Goal: Task Accomplishment & Management: Use online tool/utility

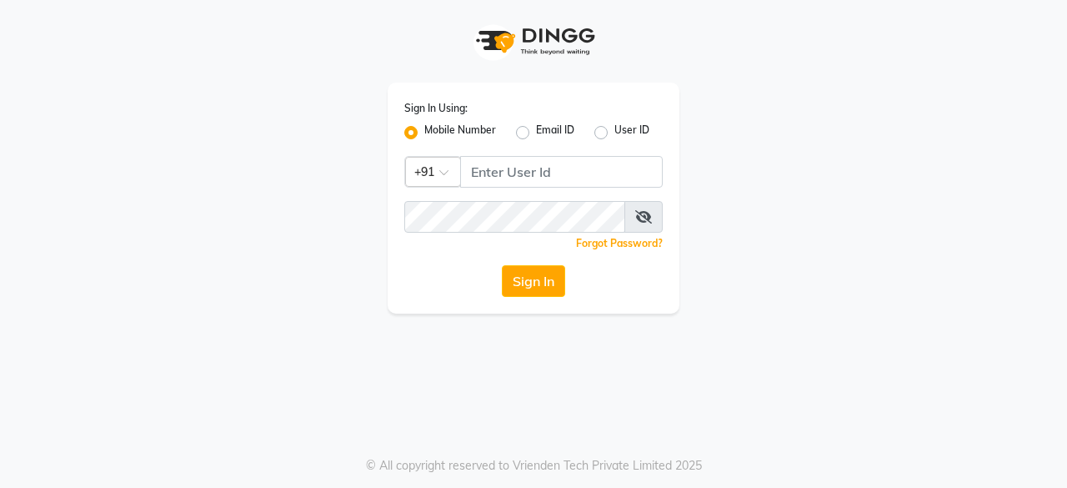
click at [489, 173] on input "Username" at bounding box center [561, 172] width 203 height 32
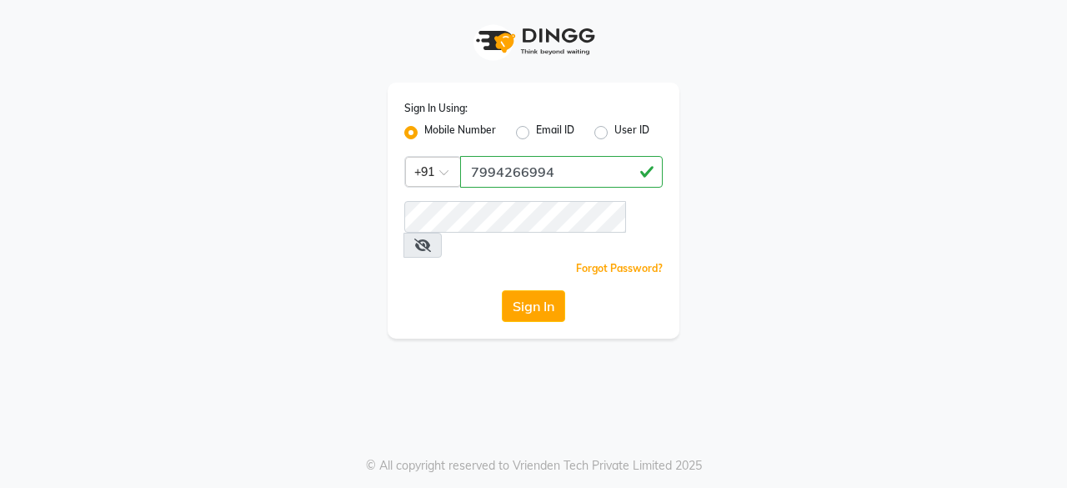
type input "7994266994"
click at [545, 290] on button "Sign In" at bounding box center [533, 306] width 63 height 32
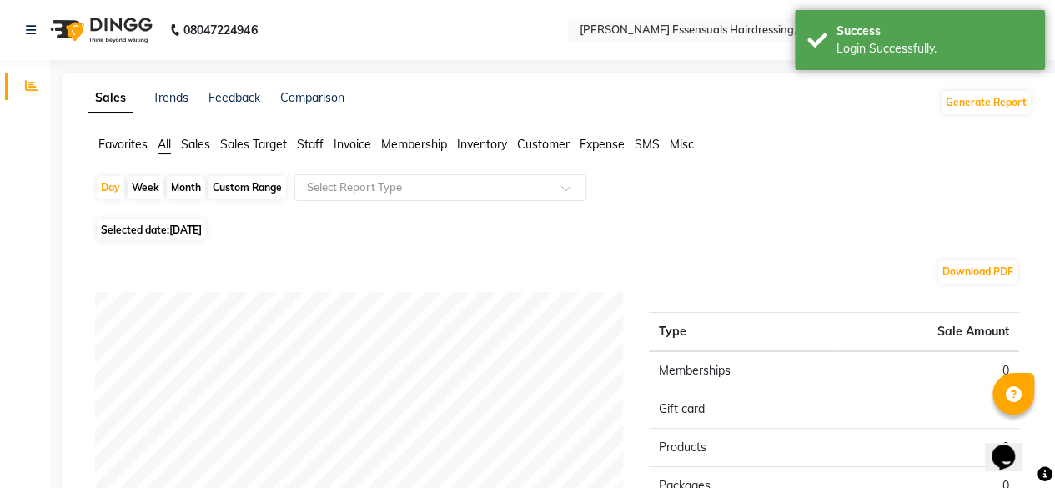
click at [202, 233] on span "[DATE]" at bounding box center [185, 229] width 33 height 13
select select "9"
select select "2025"
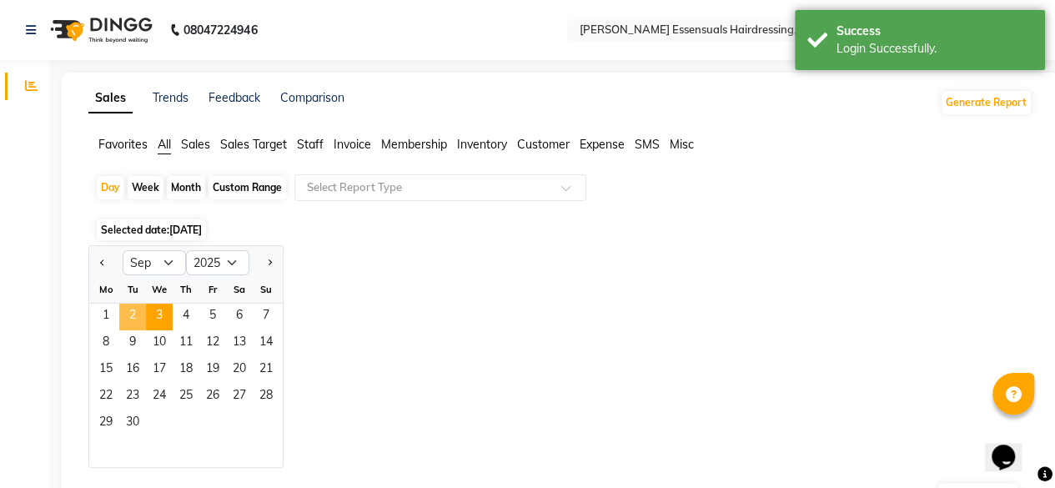
click at [128, 316] on span "2" at bounding box center [132, 317] width 27 height 27
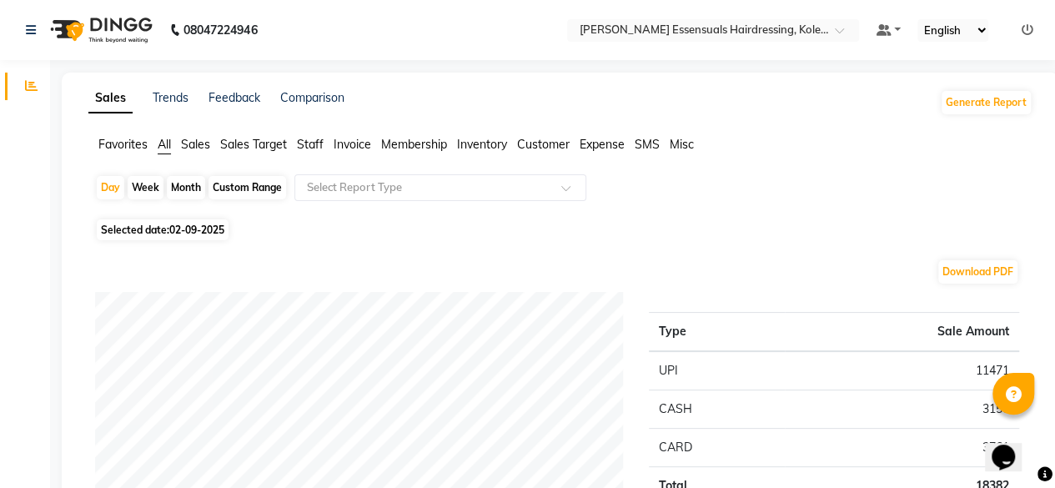
click at [306, 146] on span "Staff" at bounding box center [310, 144] width 27 height 15
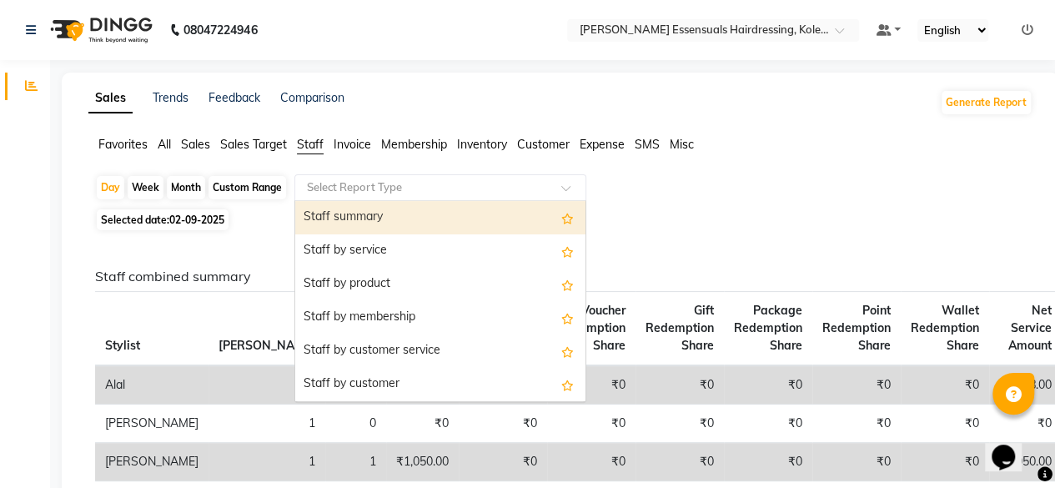
click at [424, 193] on input "text" at bounding box center [424, 187] width 240 height 17
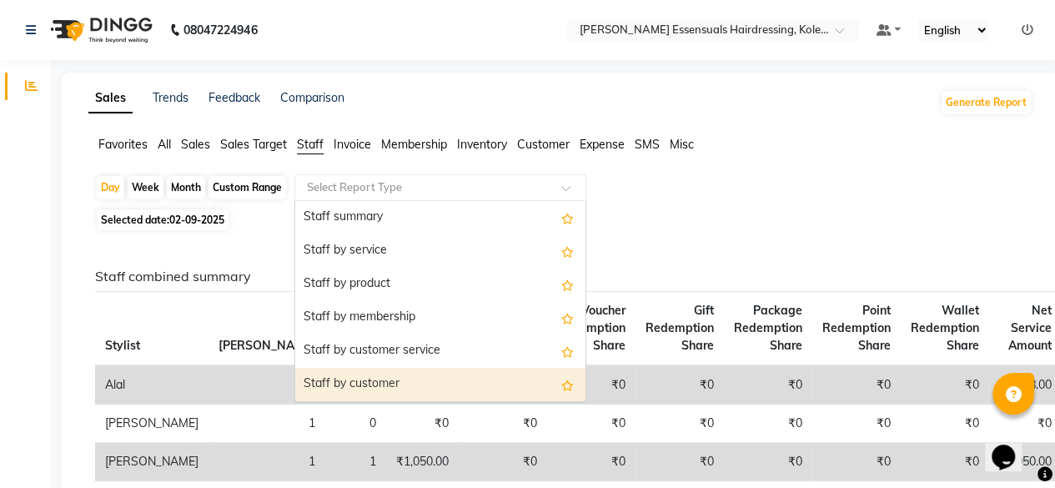
click at [400, 376] on div "Staff by customer" at bounding box center [440, 384] width 290 height 33
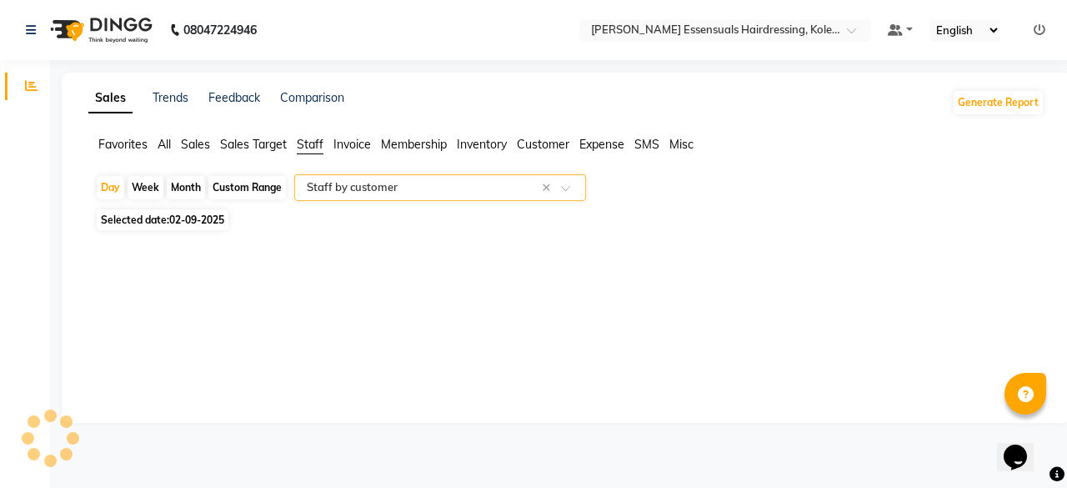
select select "full_report"
select select "csv"
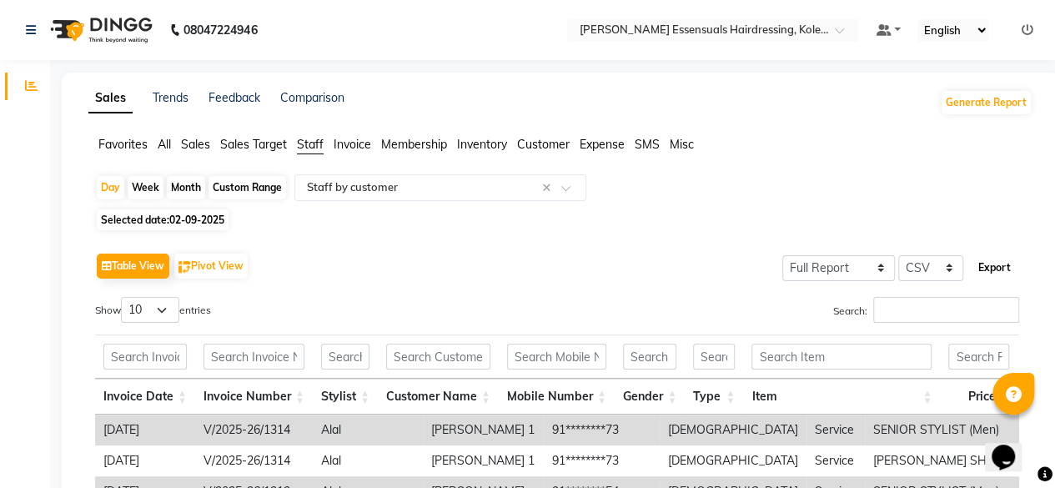
click at [997, 271] on button "Export" at bounding box center [995, 268] width 46 height 28
